Goal: Task Accomplishment & Management: Manage account settings

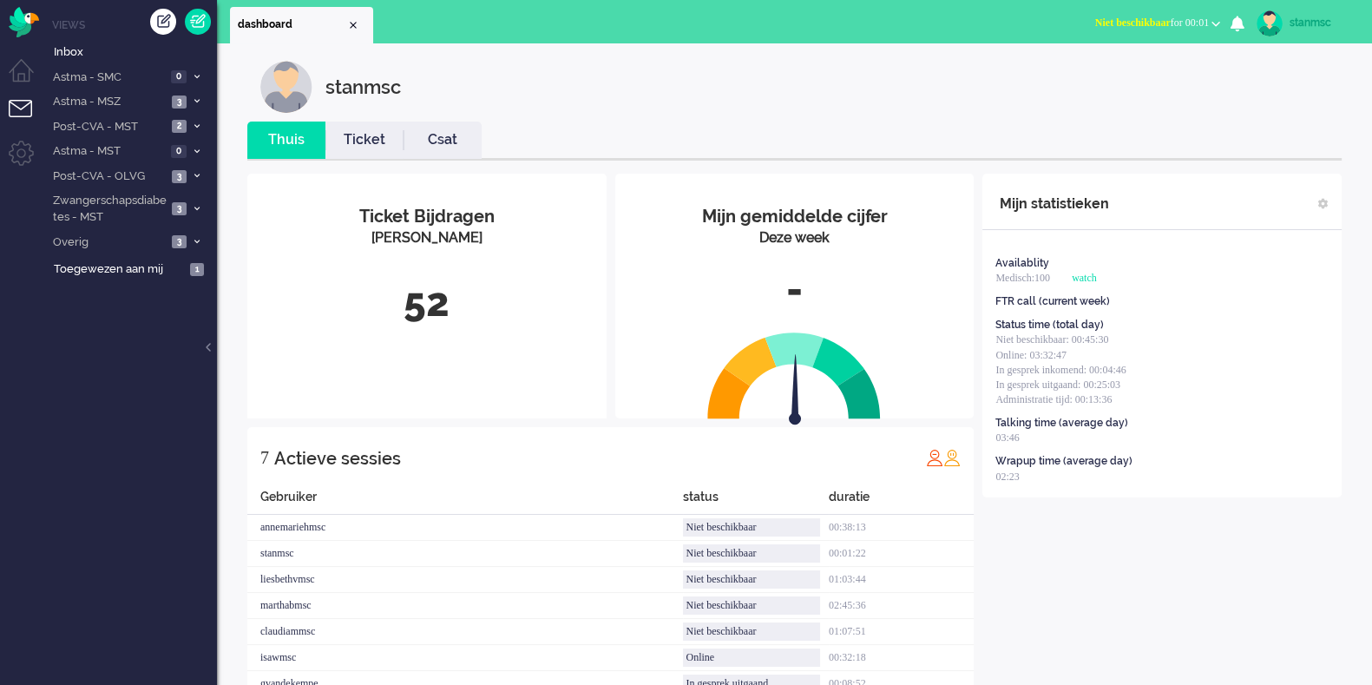
click at [1097, 30] on button "Niet beschikbaar for 00:01" at bounding box center [1158, 22] width 146 height 25
click at [1097, 76] on label "Online" at bounding box center [1148, 77] width 137 height 15
click at [138, 126] on span "Post-CVA - MST" at bounding box center [108, 127] width 116 height 16
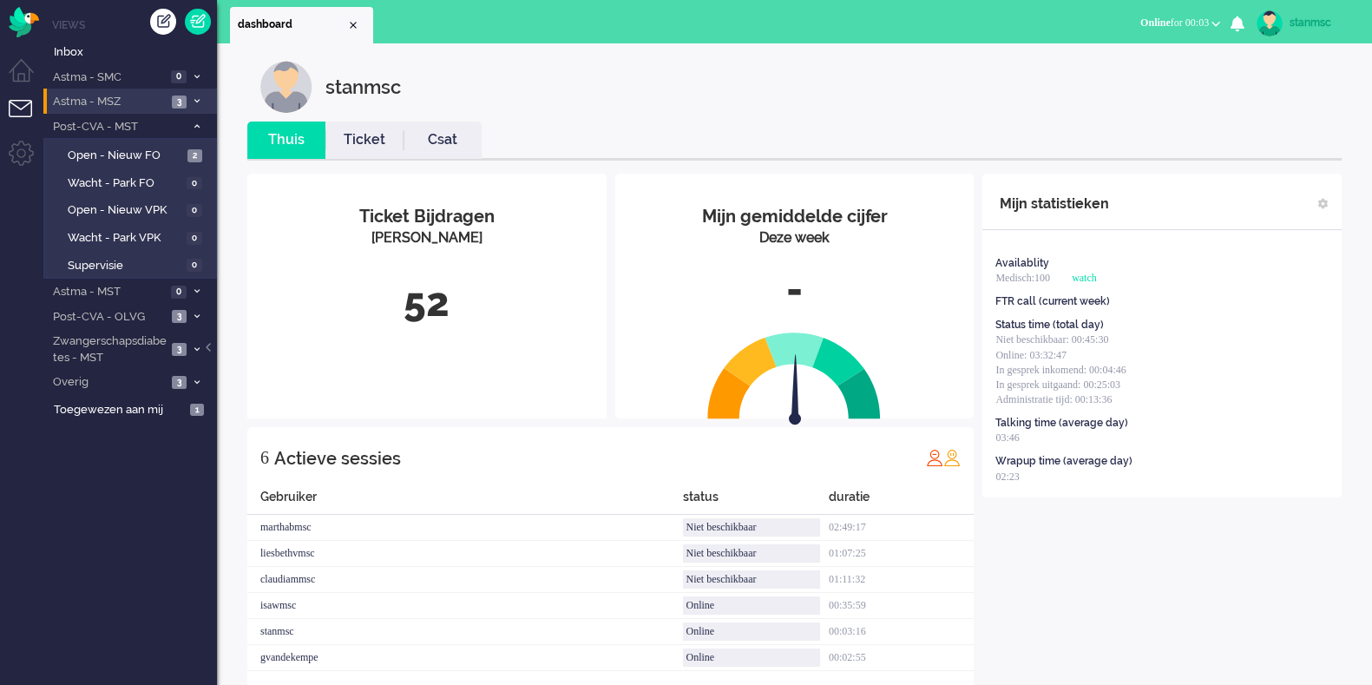
click at [140, 108] on span "Astma - MSZ" at bounding box center [108, 102] width 116 height 16
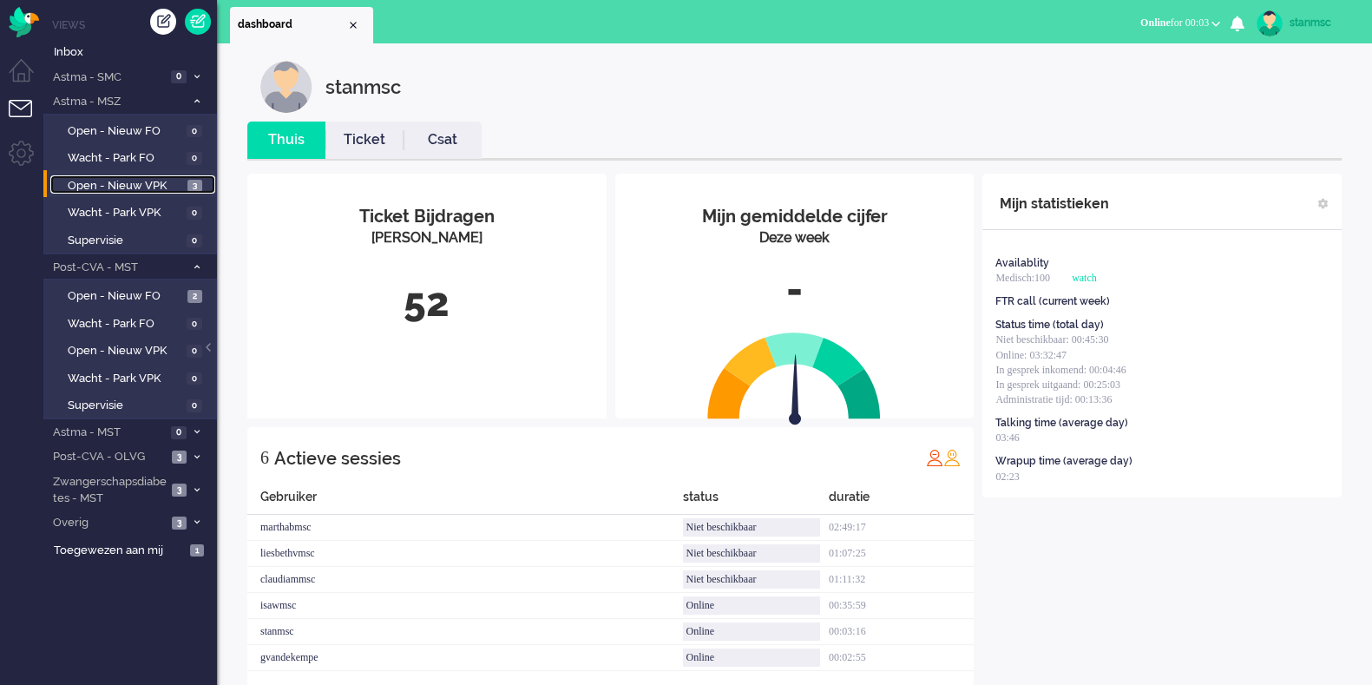
click at [140, 185] on span "Open - Nieuw VPK" at bounding box center [125, 186] width 115 height 16
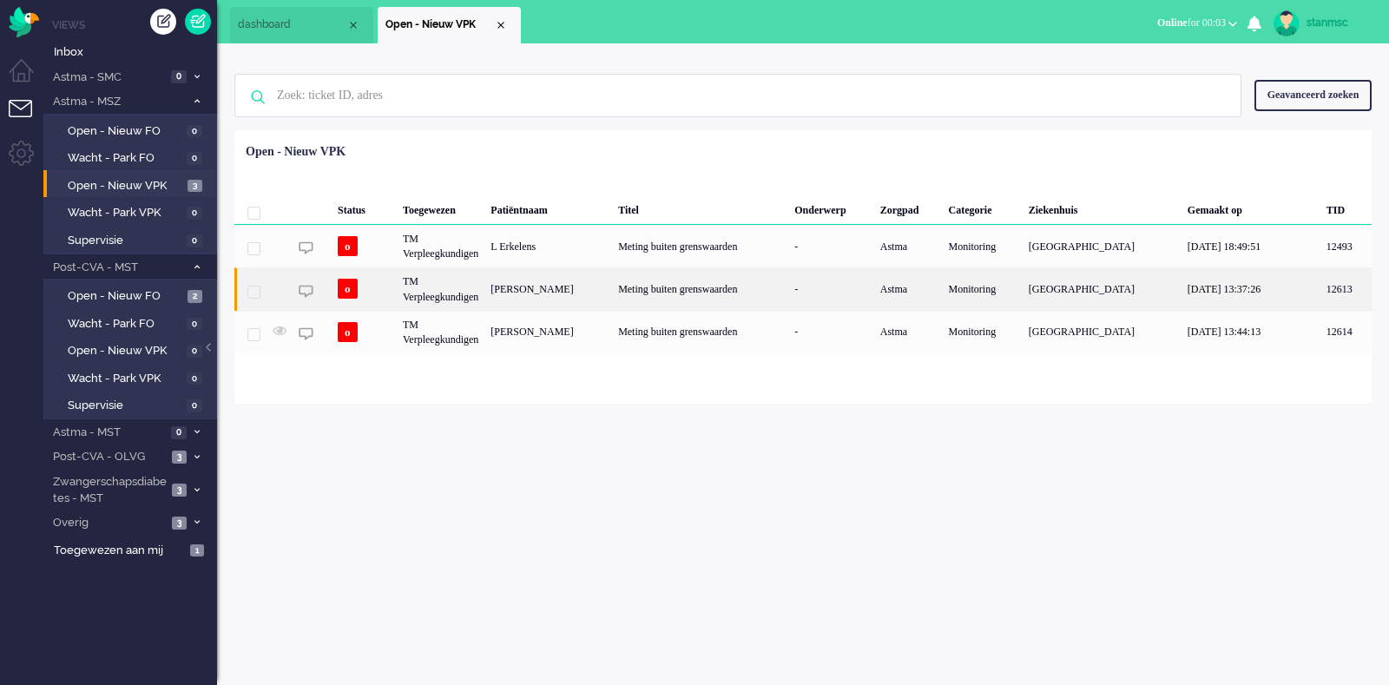
click at [532, 283] on div "[PERSON_NAME]" at bounding box center [548, 288] width 128 height 43
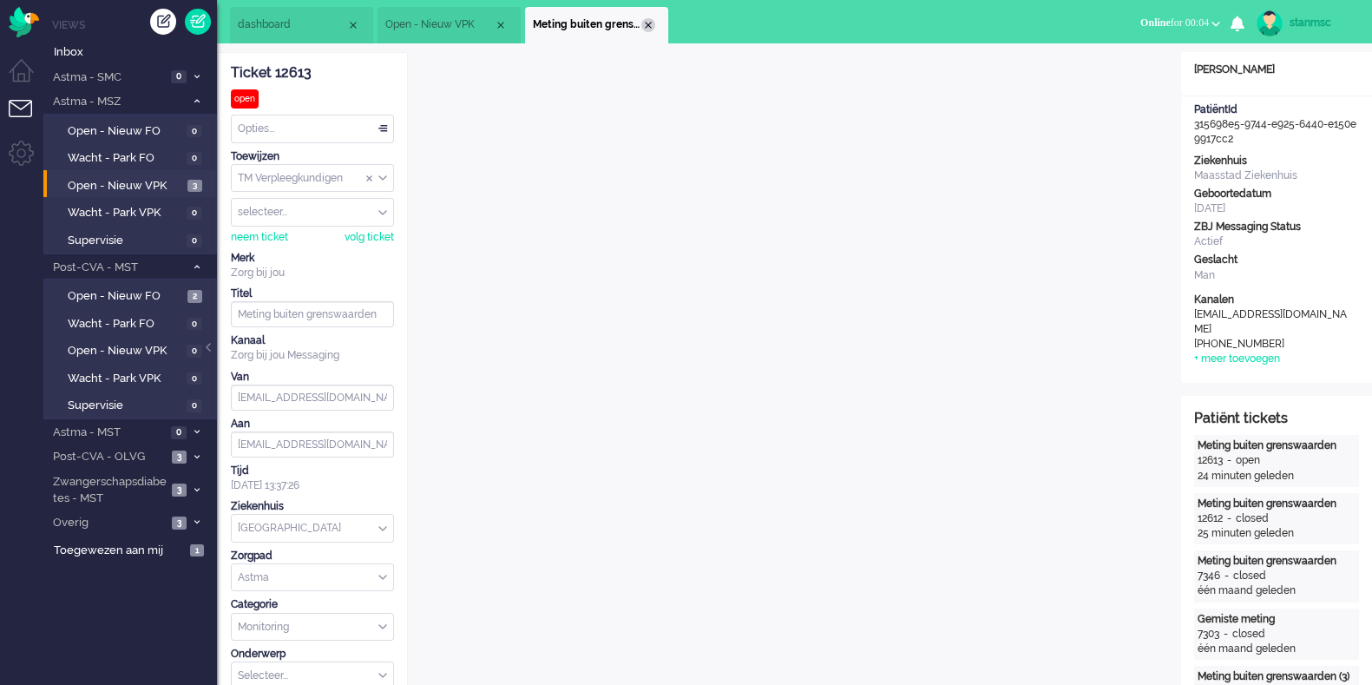
click at [644, 24] on div "Close tab" at bounding box center [648, 25] width 14 height 14
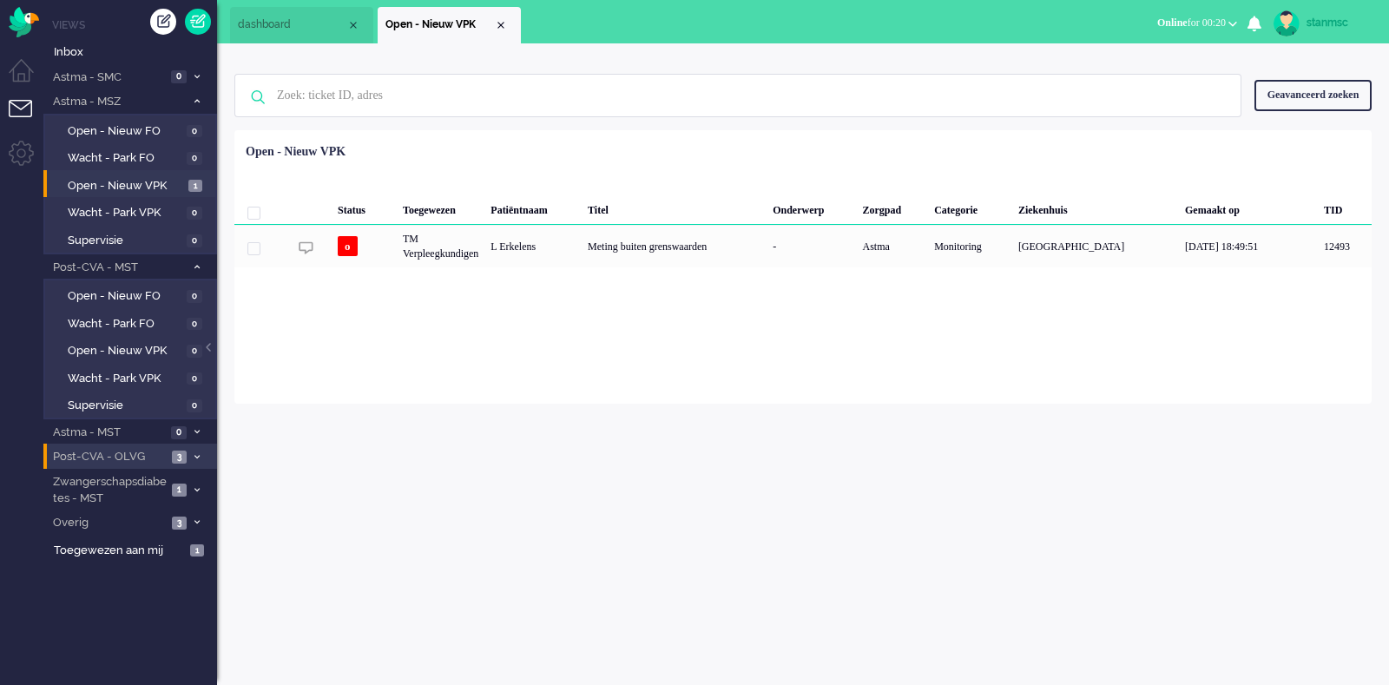
click at [140, 453] on span "Post-CVA - OLVG" at bounding box center [108, 457] width 116 height 16
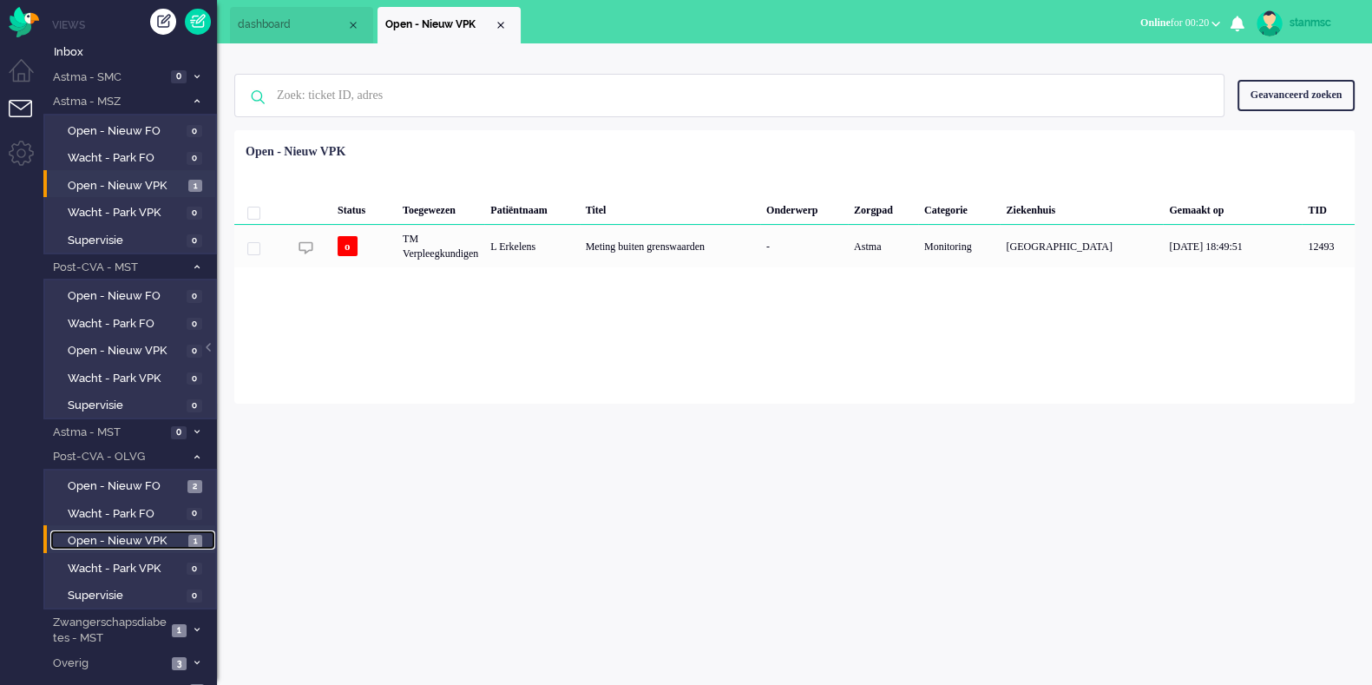
click at [132, 536] on span "Open - Nieuw VPK" at bounding box center [126, 541] width 116 height 16
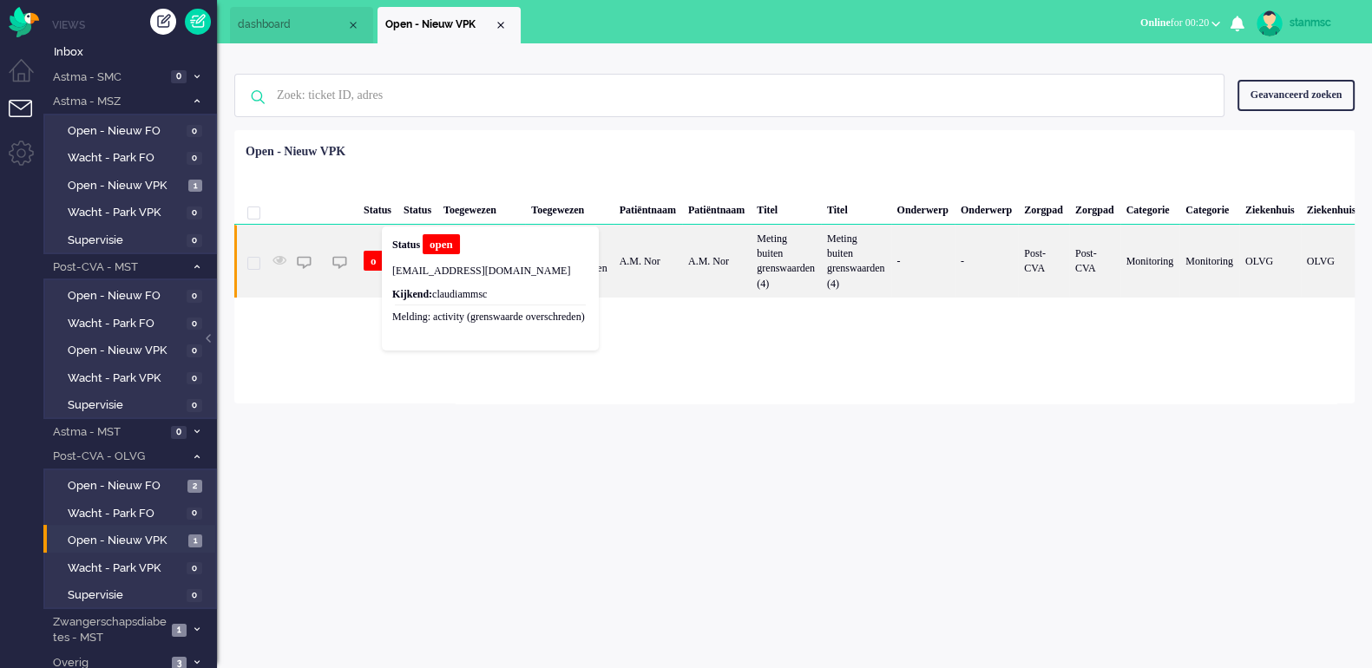
click at [408, 255] on div "Status open" at bounding box center [490, 248] width 196 height 23
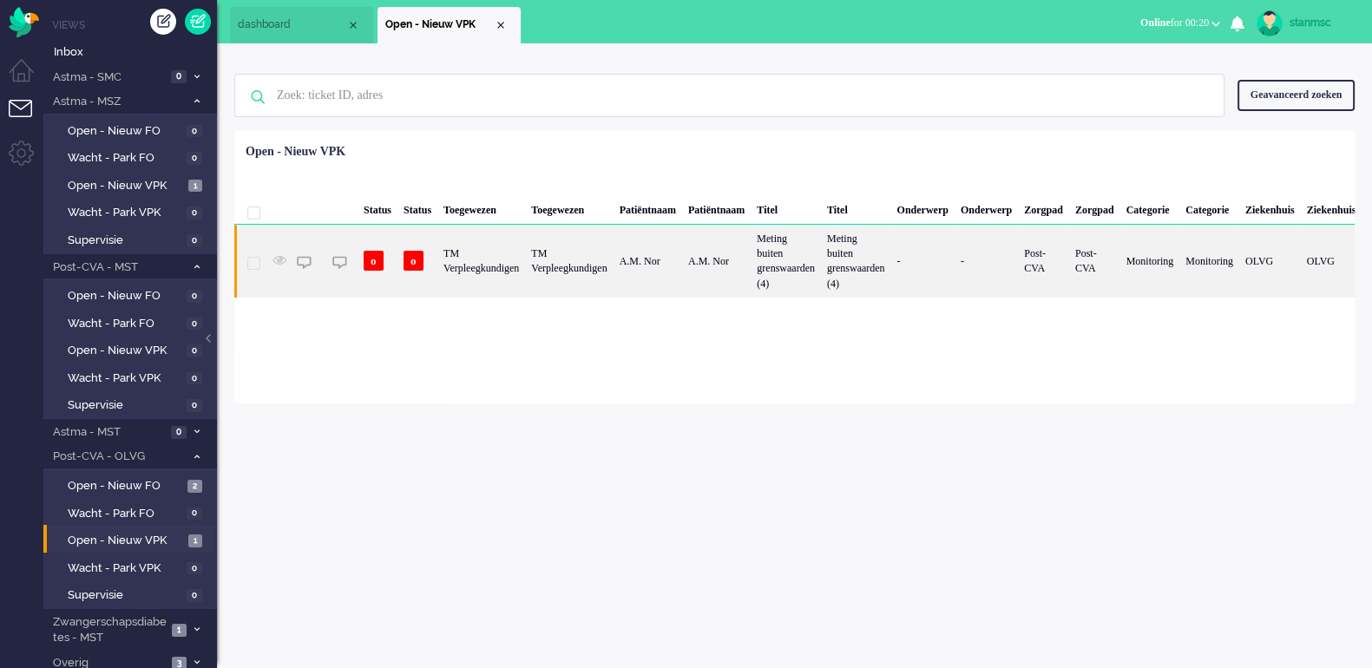
click at [347, 254] on div "12330" at bounding box center [340, 261] width 36 height 73
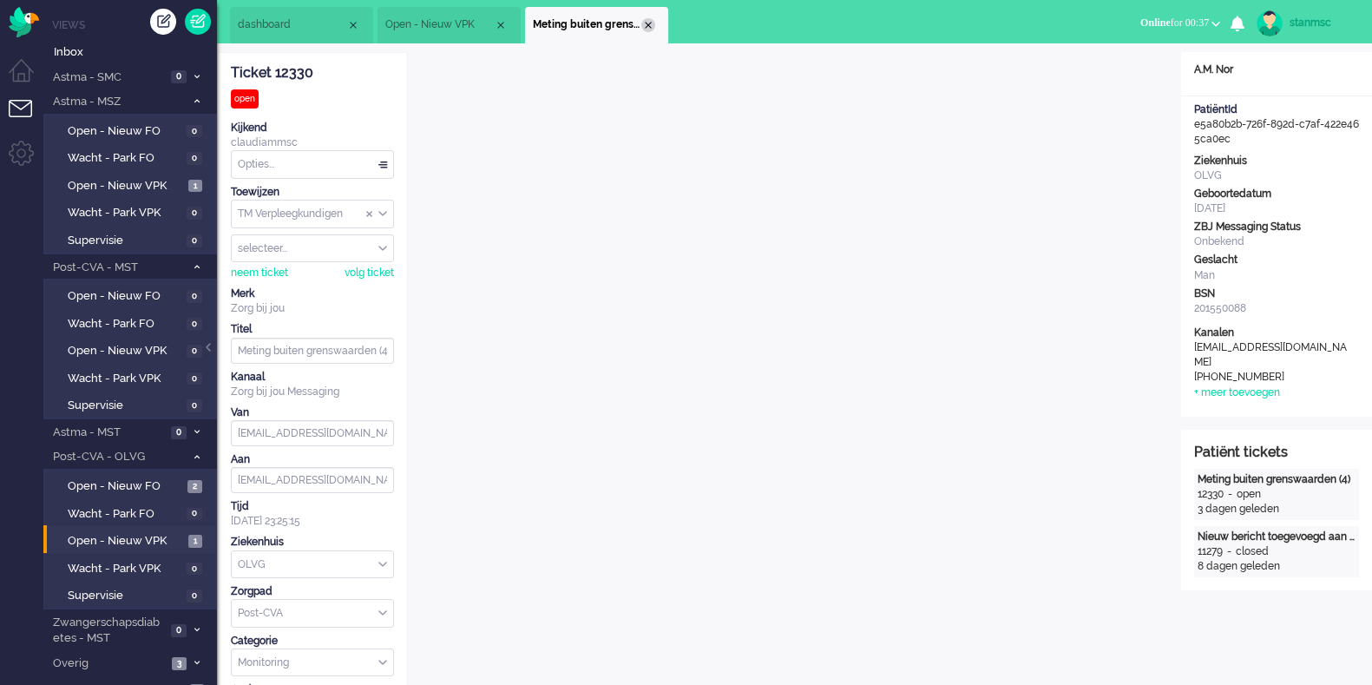
click at [653, 25] on div "Close tab" at bounding box center [648, 25] width 14 height 14
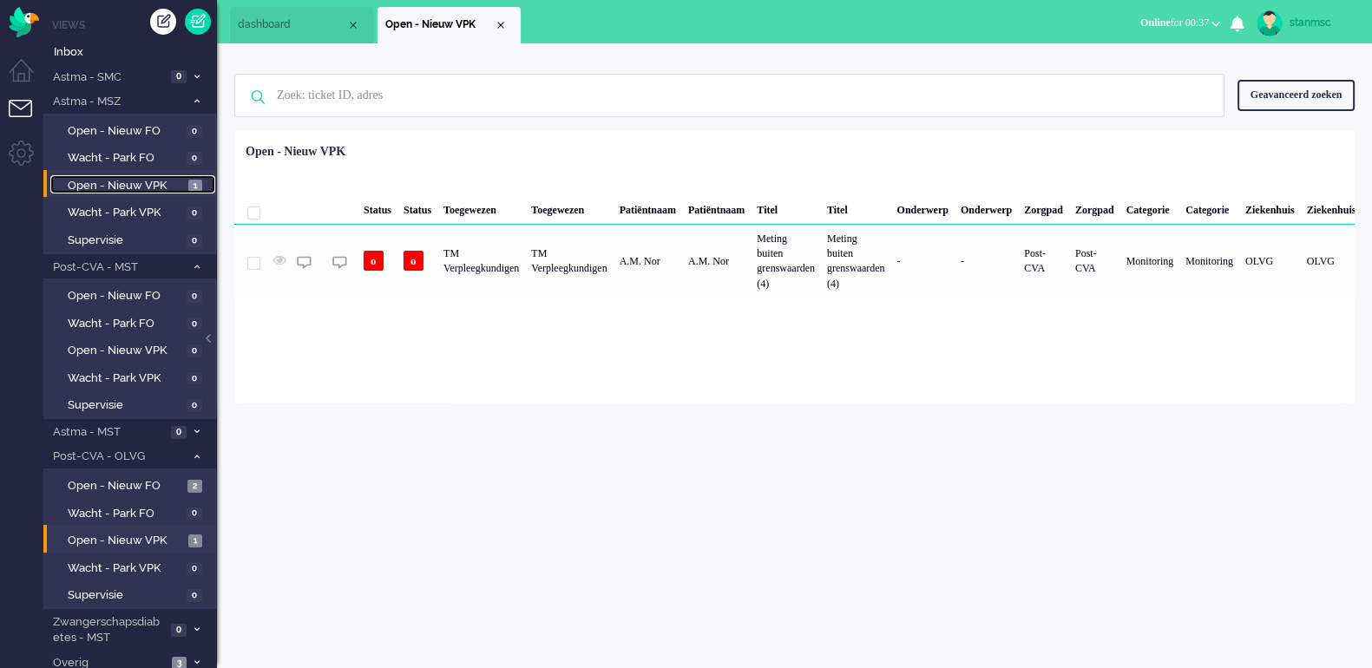
click at [143, 180] on span "Open - Nieuw VPK" at bounding box center [126, 186] width 116 height 16
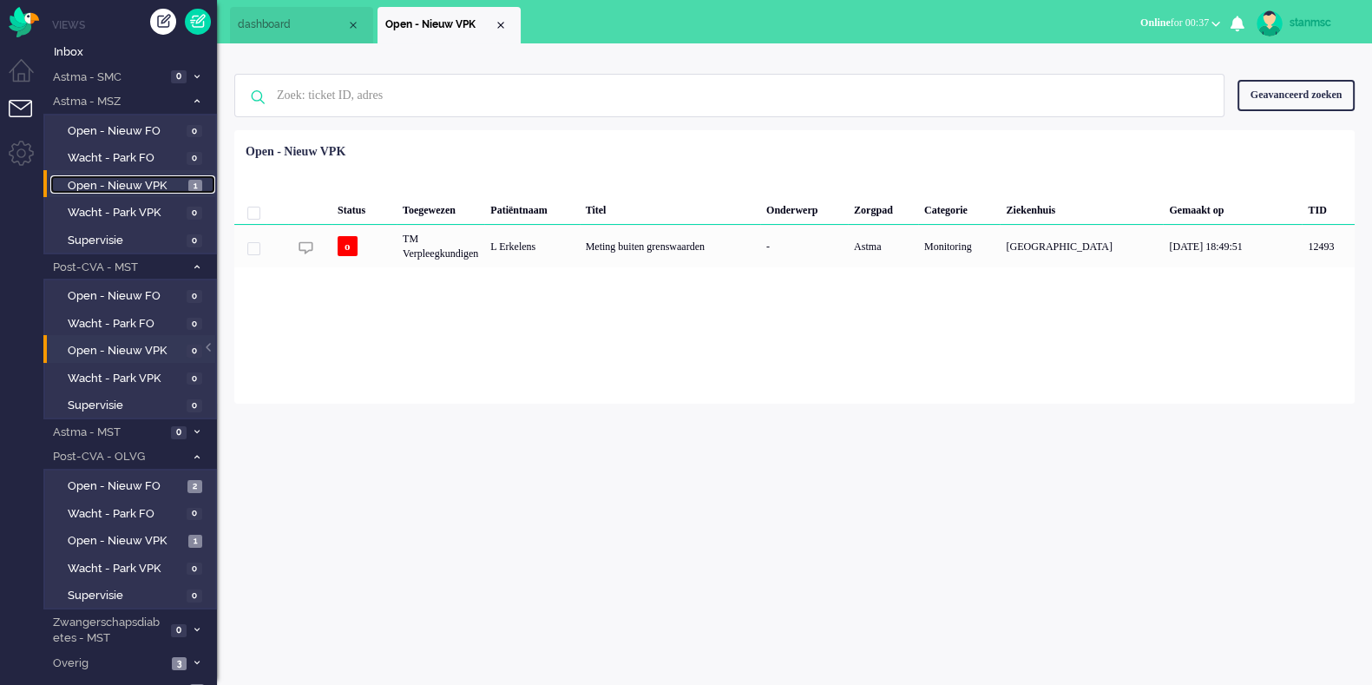
scroll to position [15, 0]
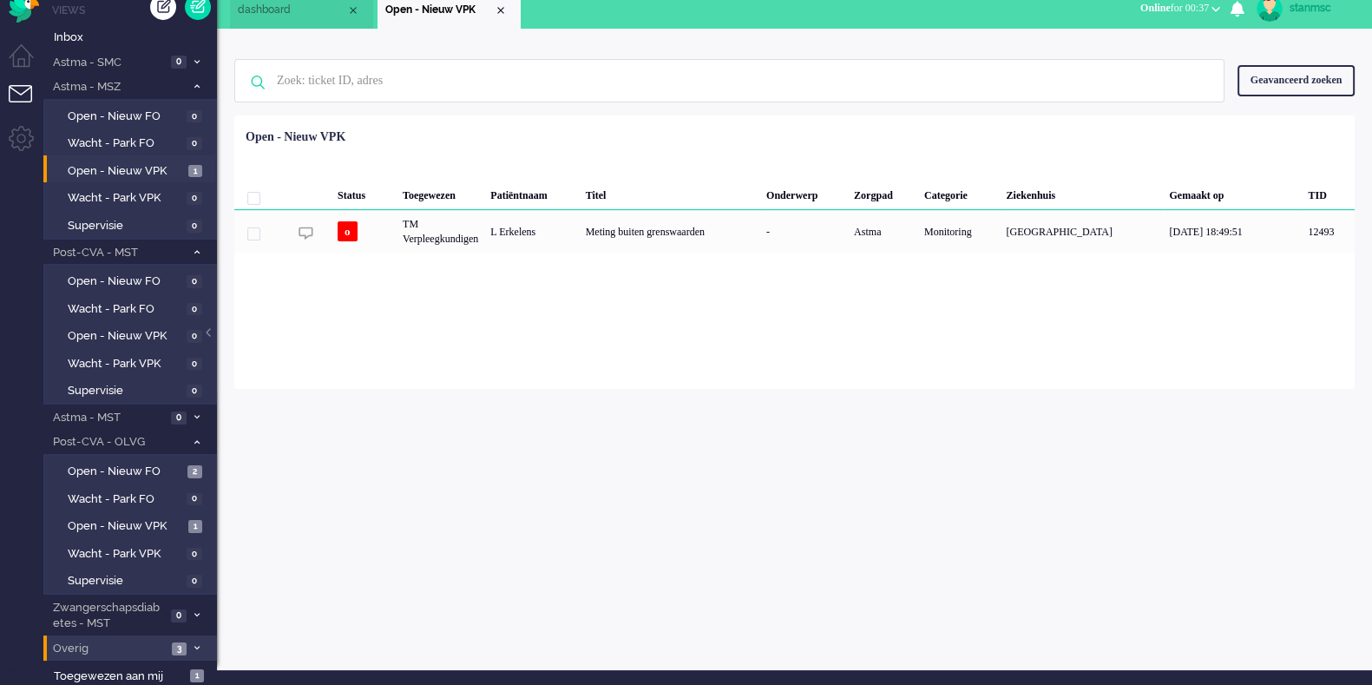
click at [137, 547] on span "Overig" at bounding box center [108, 648] width 116 height 16
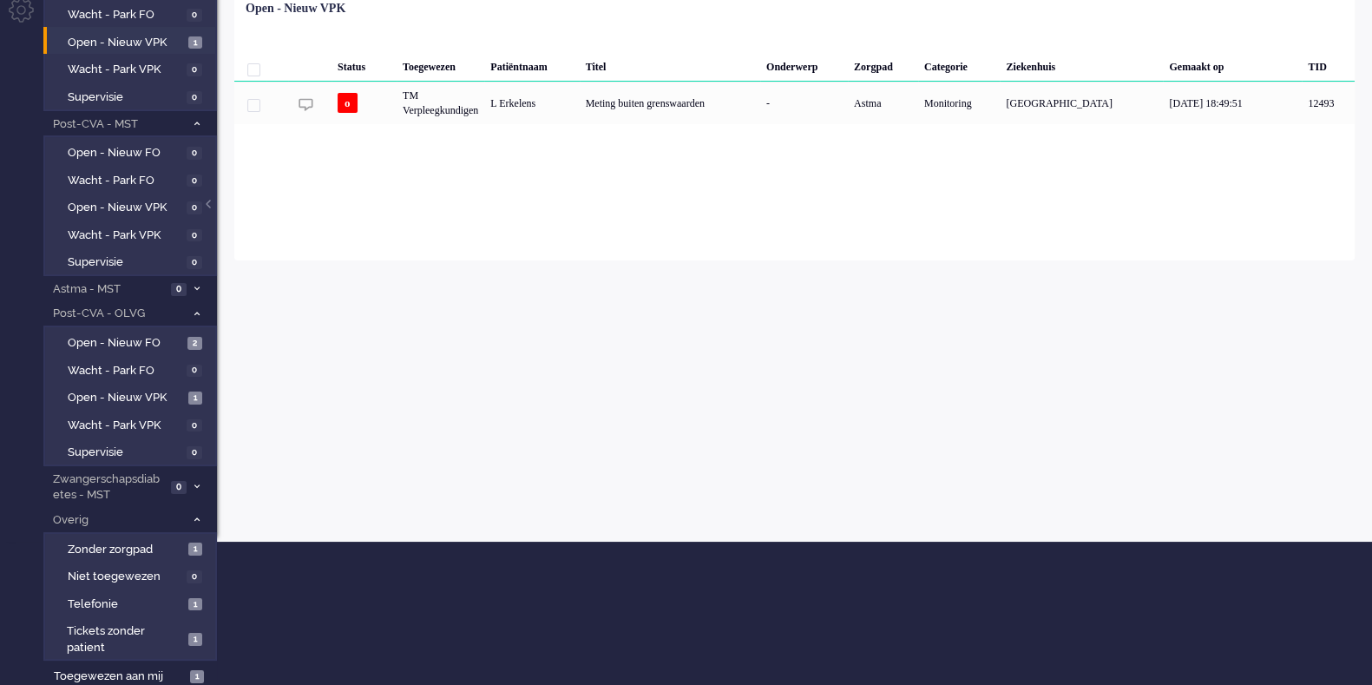
scroll to position [0, 0]
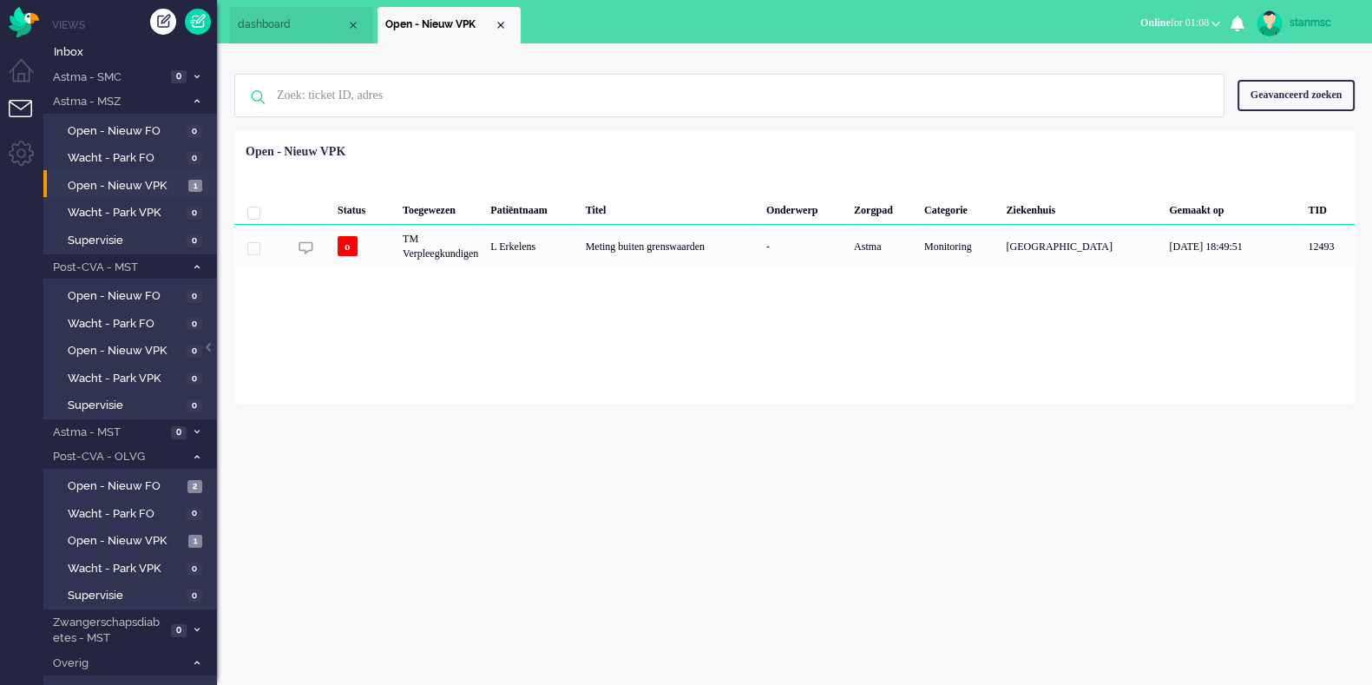
click at [1097, 22] on span "Online for 01:08" at bounding box center [1174, 22] width 69 height 12
click at [1097, 58] on label "Niet beschikbaar" at bounding box center [1148, 58] width 137 height 15
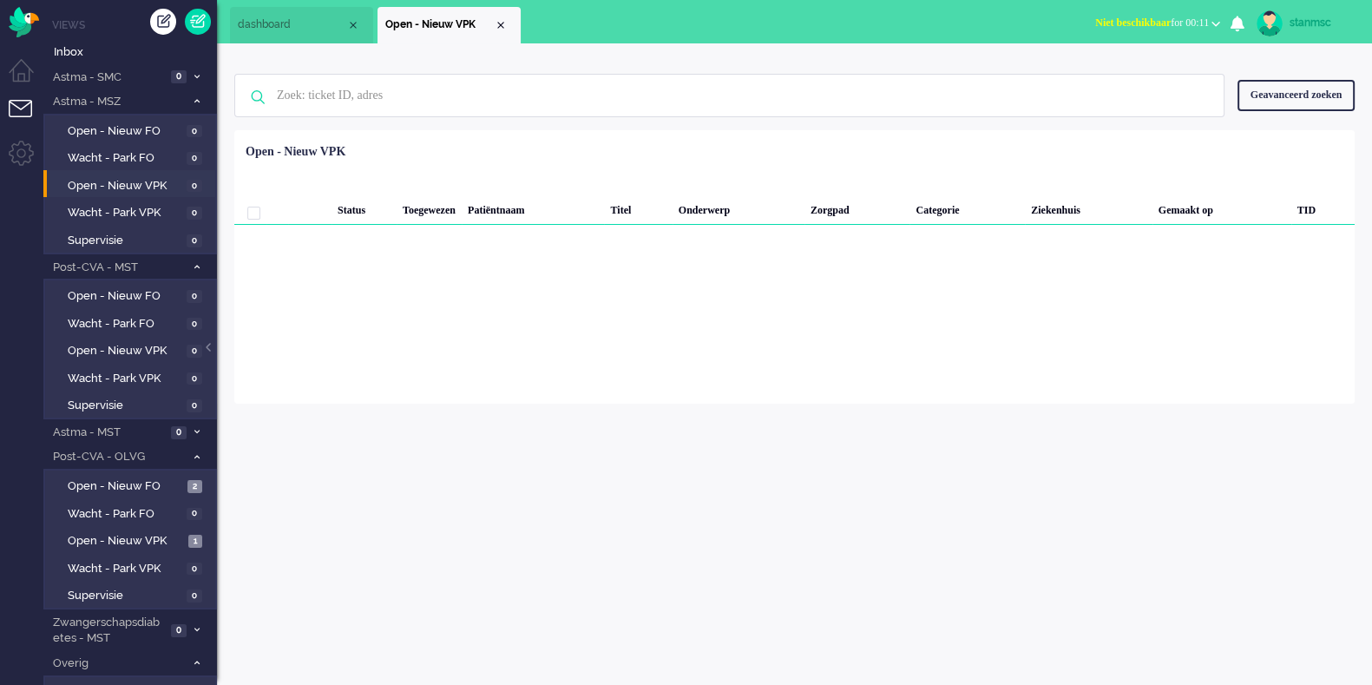
click at [1097, 26] on span "Niet beschikbaar for 00:11" at bounding box center [1152, 22] width 114 height 12
click at [1097, 81] on label "Online" at bounding box center [1148, 77] width 137 height 15
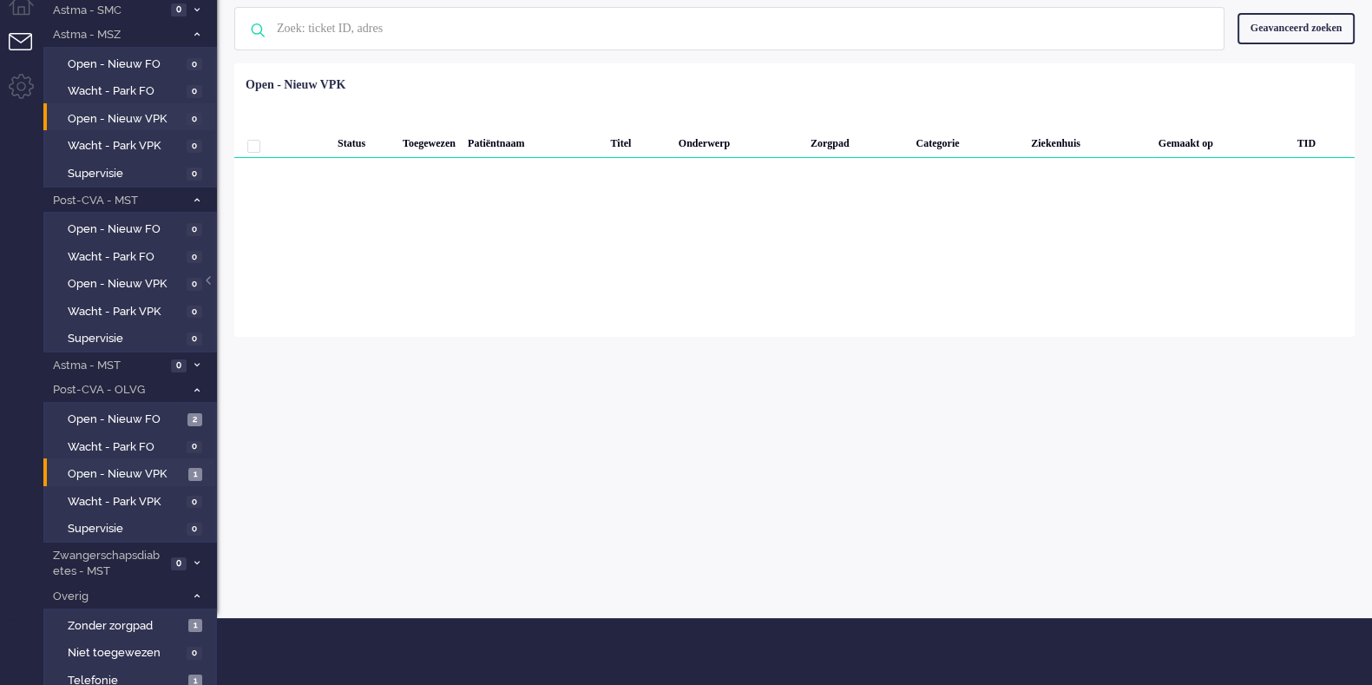
scroll to position [143, 0]
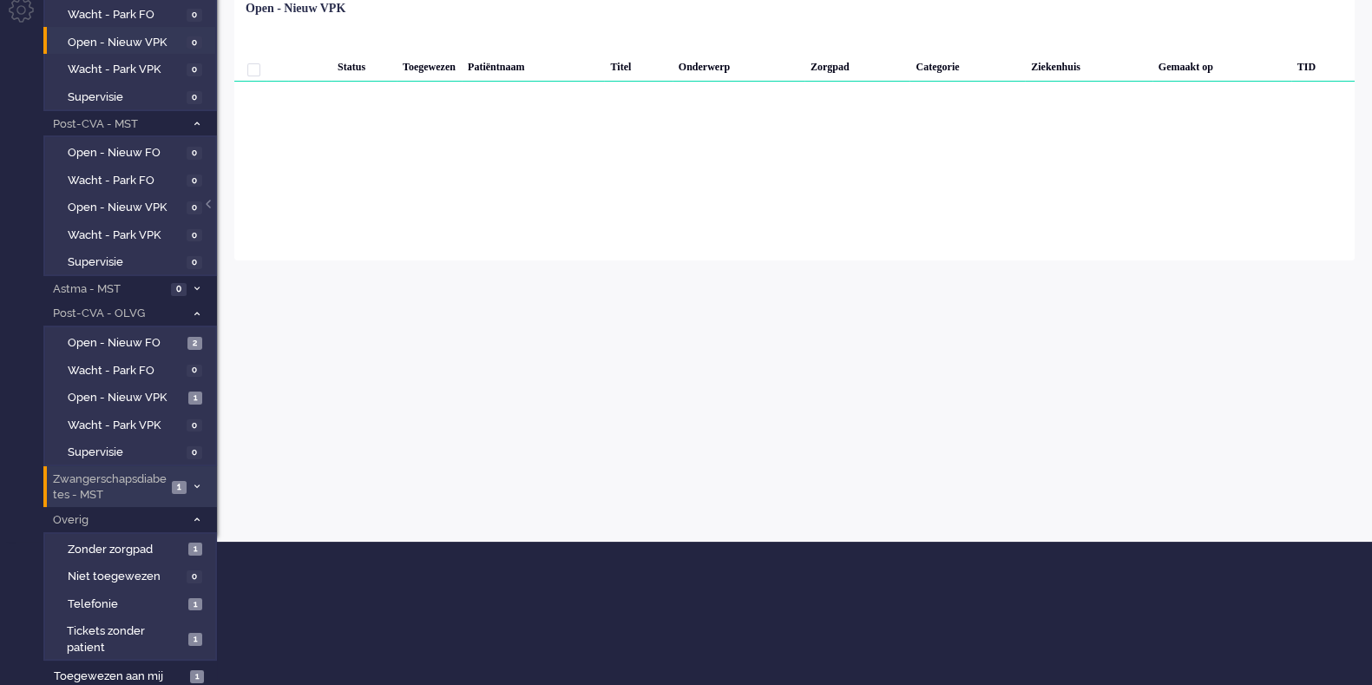
click at [140, 480] on span "Zwangerschapsdiabetes - MST" at bounding box center [108, 487] width 116 height 32
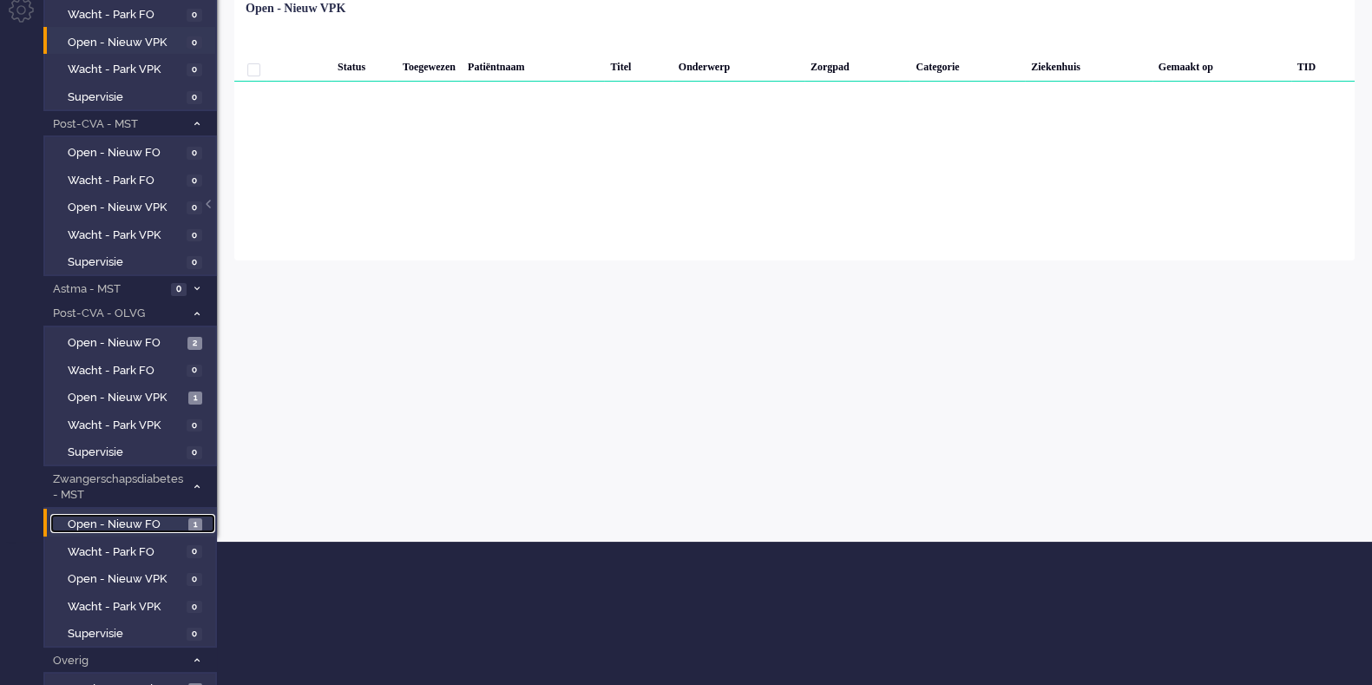
click at [135, 516] on span "Open - Nieuw FO" at bounding box center [126, 524] width 116 height 16
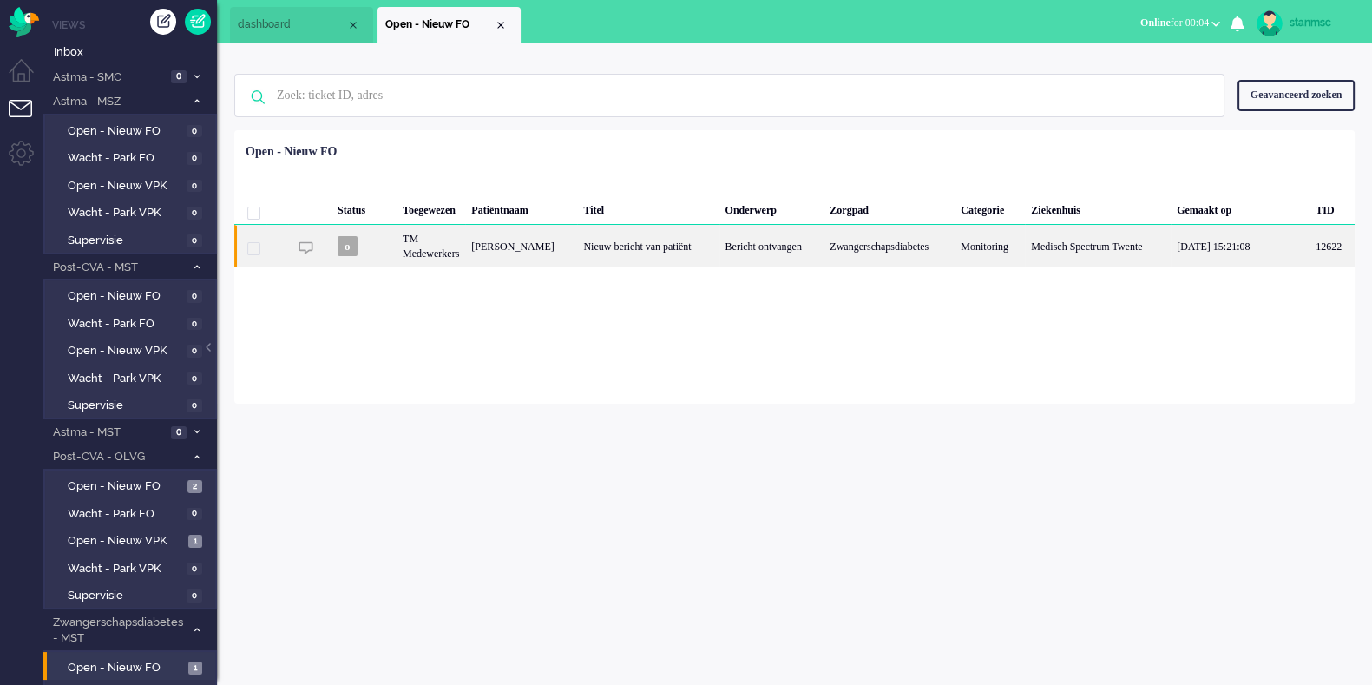
click at [566, 241] on div "[PERSON_NAME]" at bounding box center [521, 246] width 112 height 43
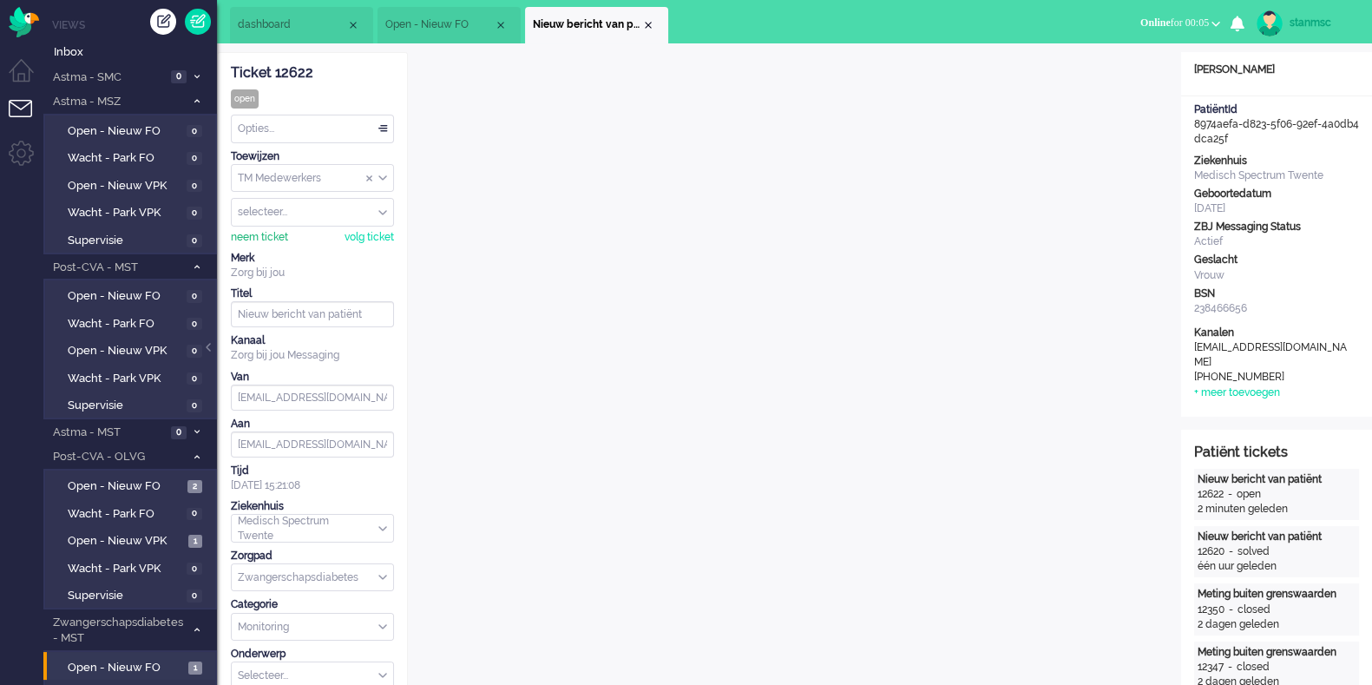
click at [273, 236] on div "neem ticket" at bounding box center [259, 237] width 57 height 15
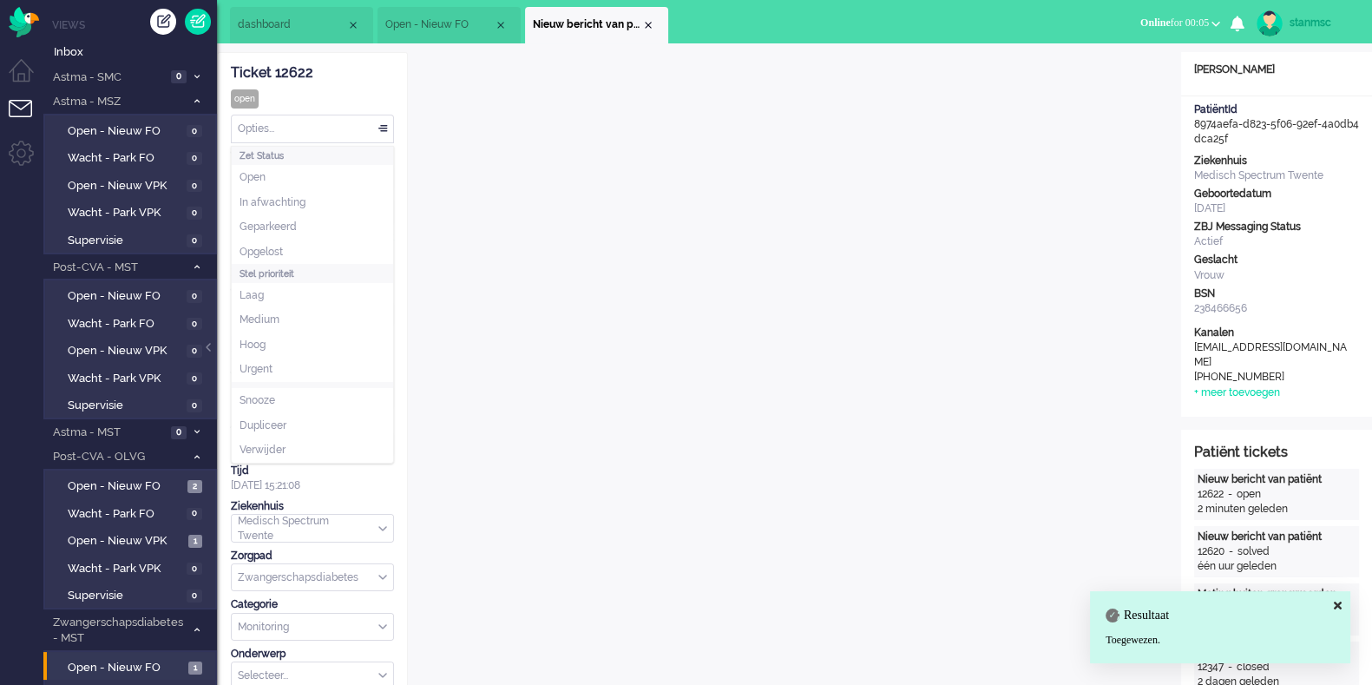
click at [327, 121] on div "Opties..." at bounding box center [312, 128] width 161 height 27
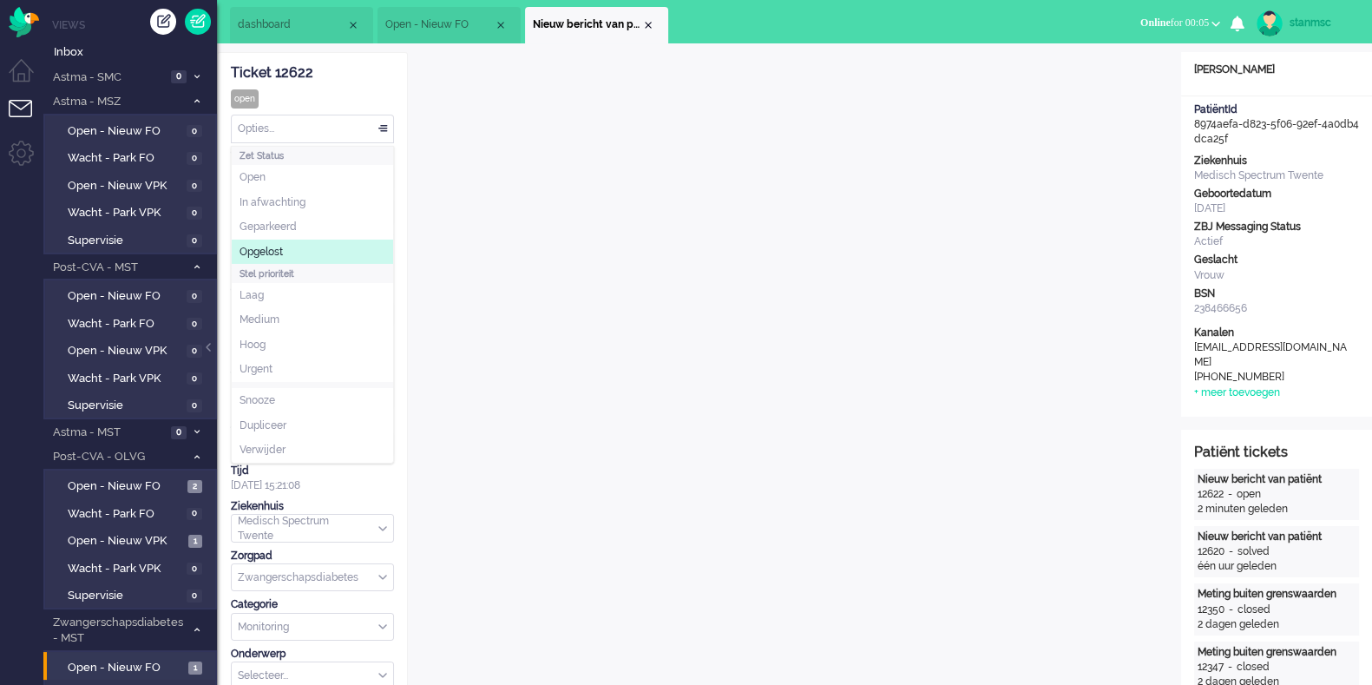
click at [300, 246] on li "Opgelost" at bounding box center [312, 252] width 161 height 25
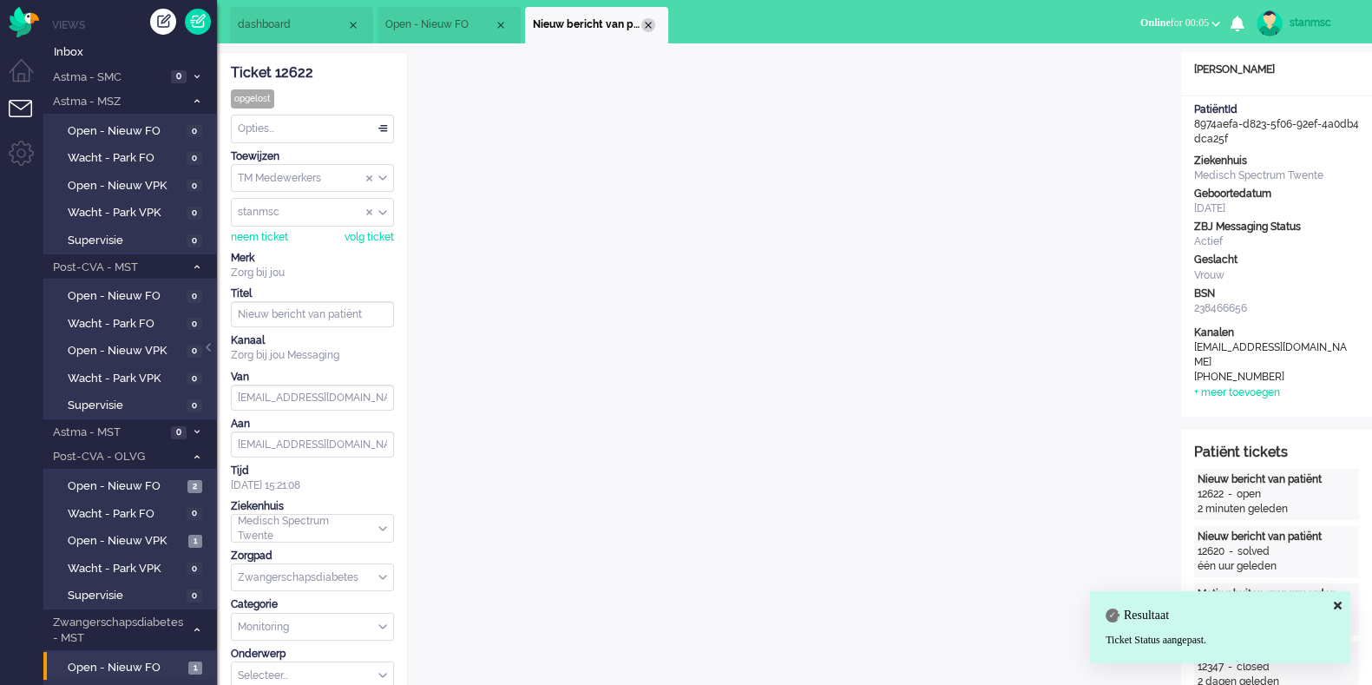
click at [648, 24] on div "Close tab" at bounding box center [648, 25] width 14 height 14
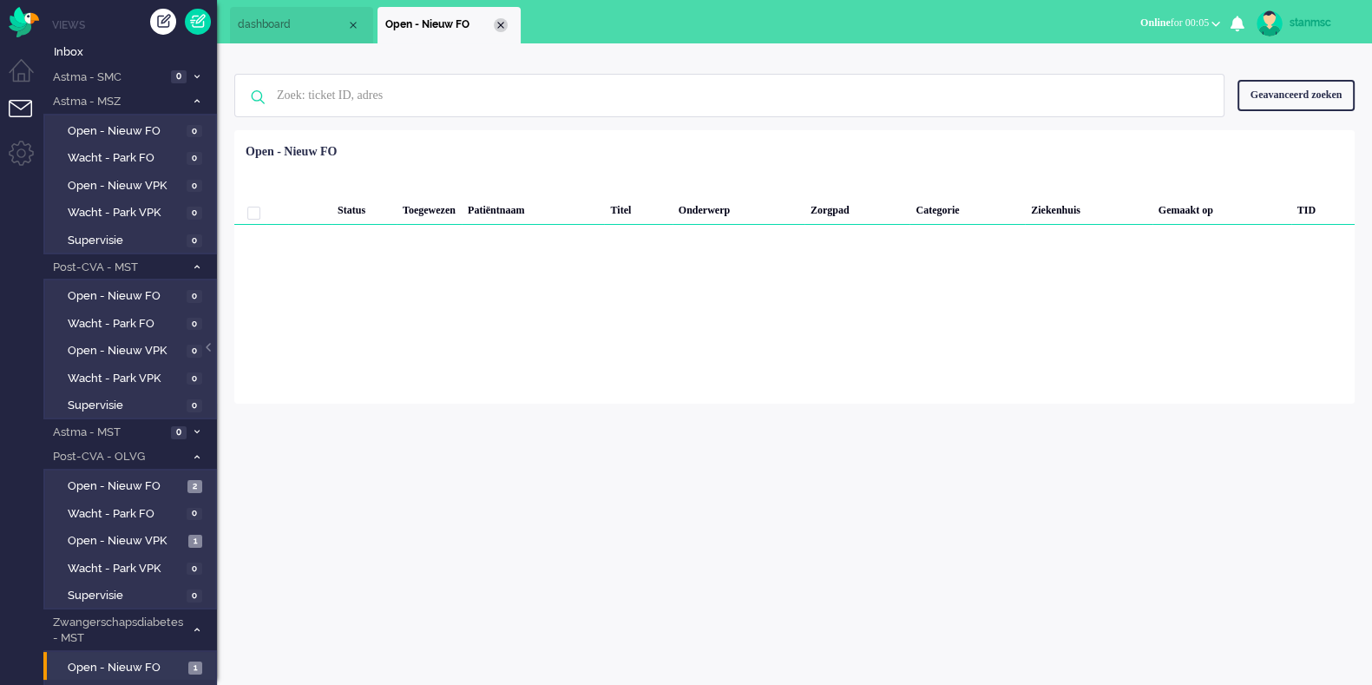
click at [505, 22] on div "Close tab" at bounding box center [501, 25] width 14 height 14
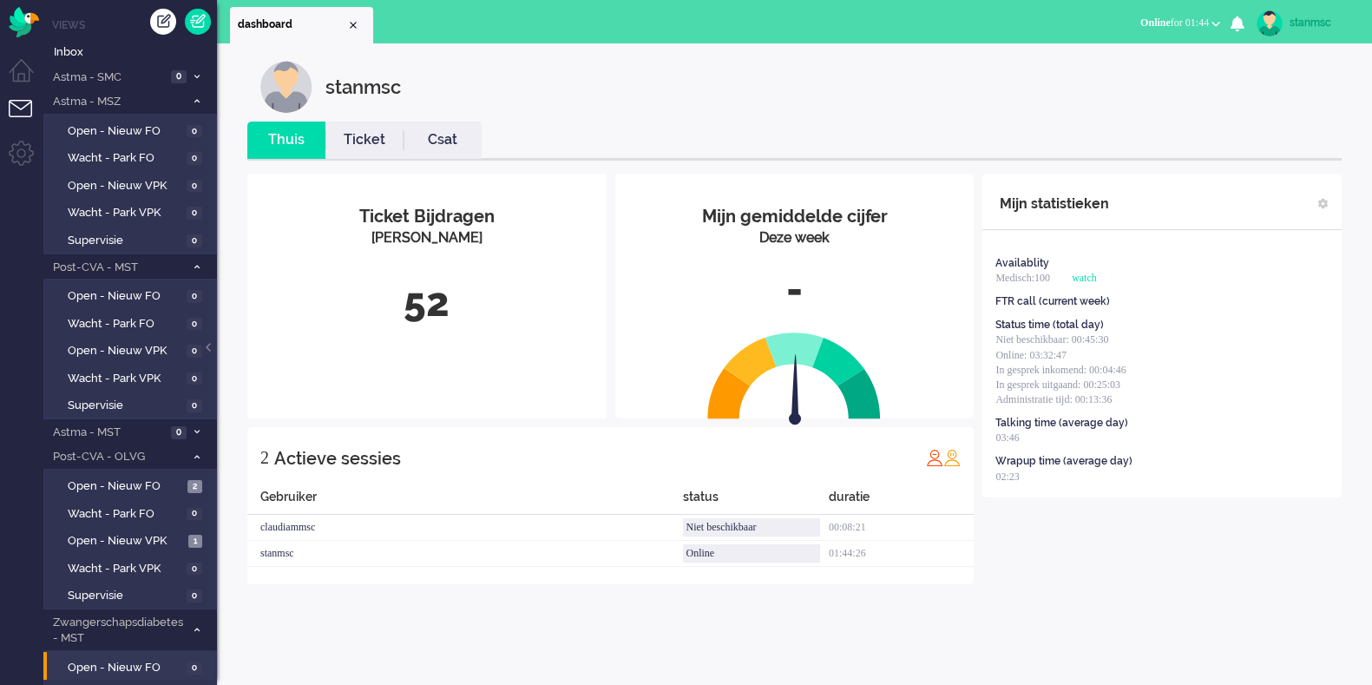
click at [1097, 22] on div "stanmsc" at bounding box center [1322, 22] width 65 height 17
click at [1097, 21] on span "Online for 01:44" at bounding box center [1174, 22] width 69 height 12
click at [1097, 54] on label "Niet beschikbaar" at bounding box center [1148, 58] width 137 height 15
click at [1097, 19] on div "stanmsc" at bounding box center [1322, 22] width 65 height 17
click at [1097, 146] on link "Uitloggen" at bounding box center [1303, 139] width 120 height 17
